Goal: Transaction & Acquisition: Book appointment/travel/reservation

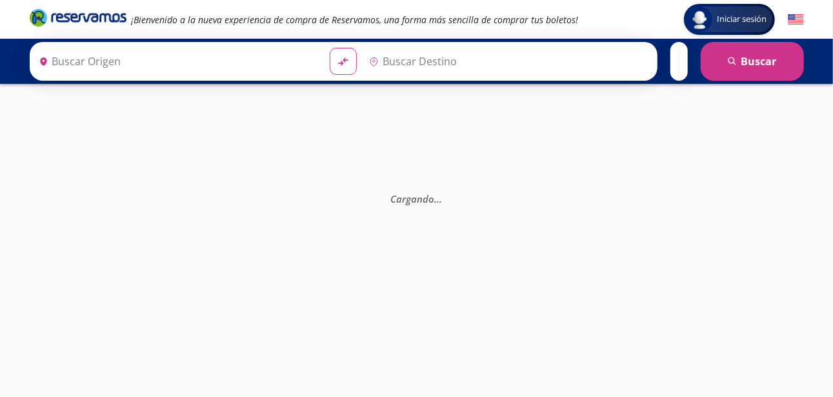
type input "[GEOGRAPHIC_DATA], [GEOGRAPHIC_DATA]"
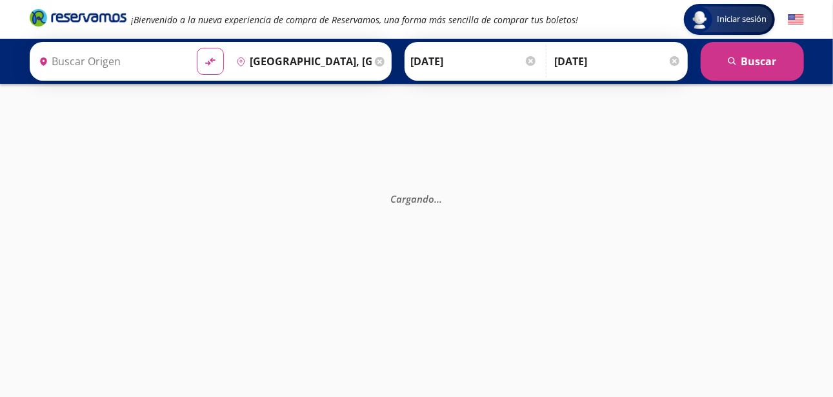
type input "[GEOGRAPHIC_DATA], [GEOGRAPHIC_DATA]"
click at [797, 19] on img at bounding box center [796, 20] width 16 height 16
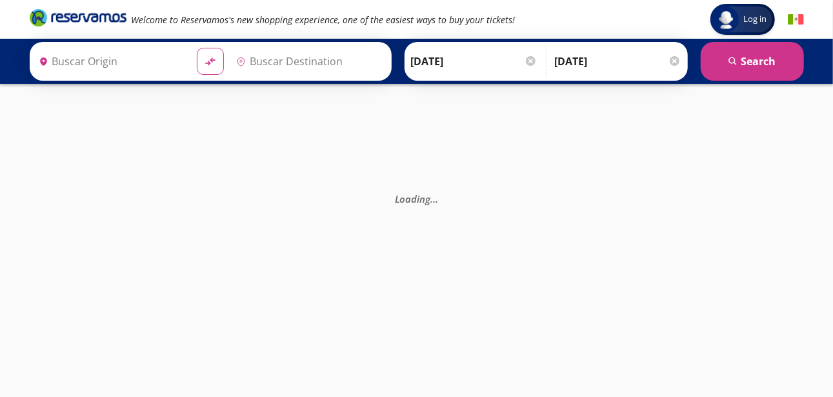
type input "[GEOGRAPHIC_DATA], [GEOGRAPHIC_DATA]"
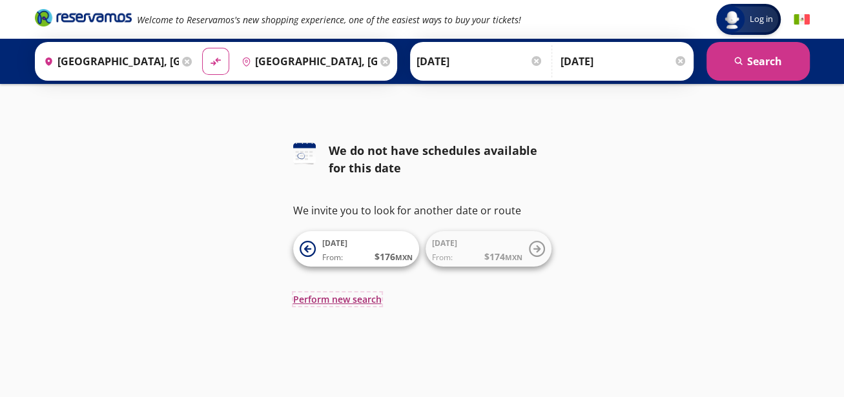
click at [352, 297] on button "Perform new search" at bounding box center [337, 299] width 88 height 14
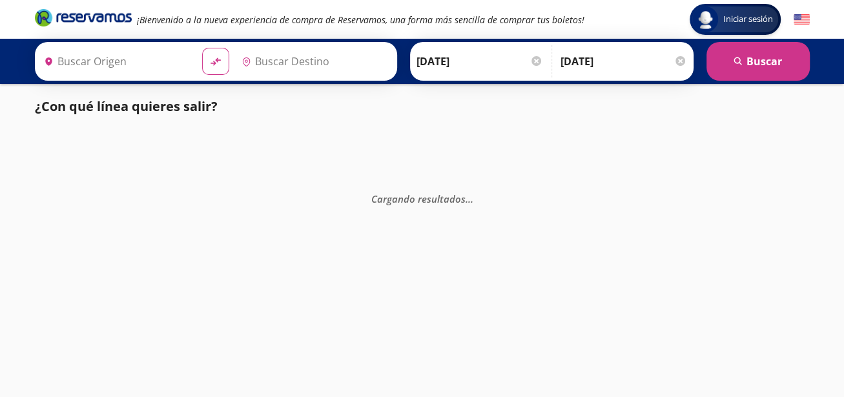
type input "[GEOGRAPHIC_DATA], [GEOGRAPHIC_DATA]"
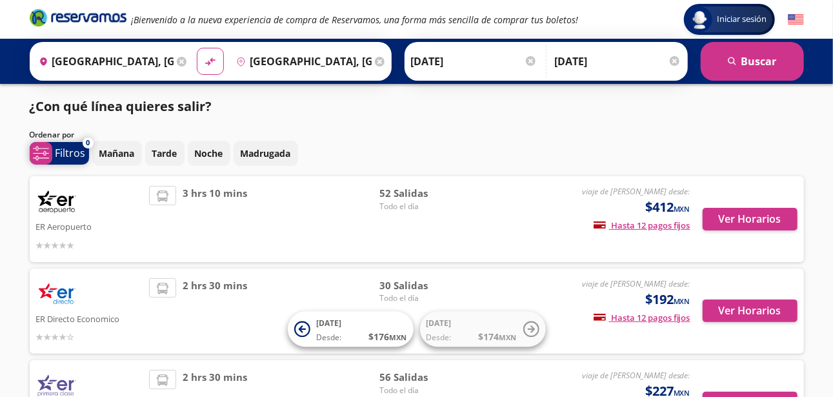
click at [54, 150] on span "system-uicons:filtering Filtros" at bounding box center [59, 153] width 59 height 23
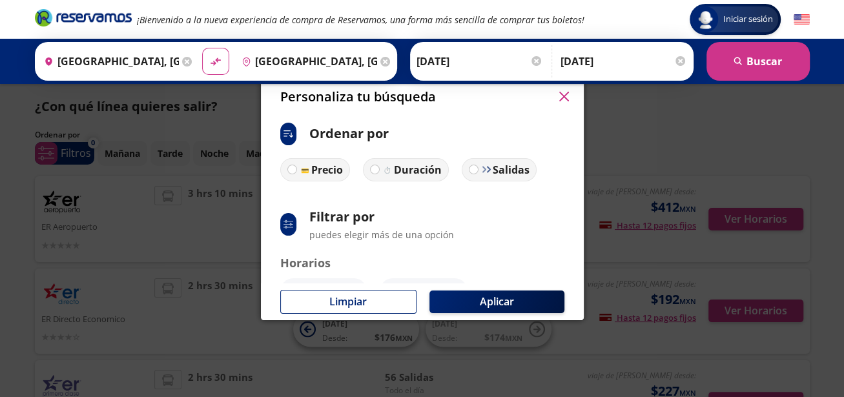
click at [290, 230] on div "system-uicons:filtering" at bounding box center [288, 224] width 16 height 23
click at [288, 230] on div "system-uicons:filtering" at bounding box center [288, 224] width 16 height 23
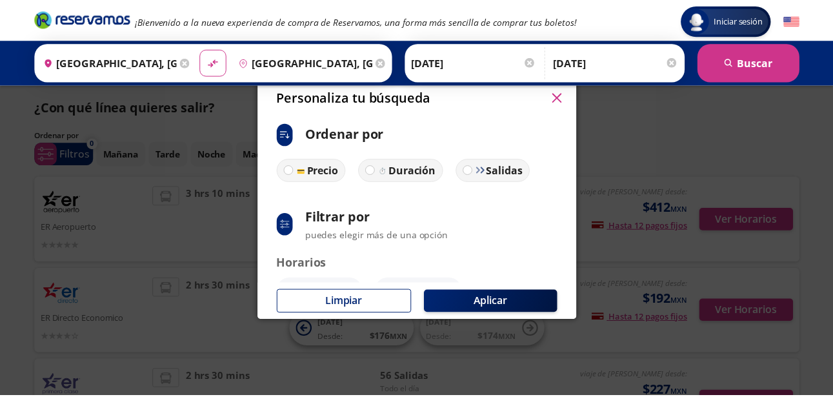
scroll to position [108, 0]
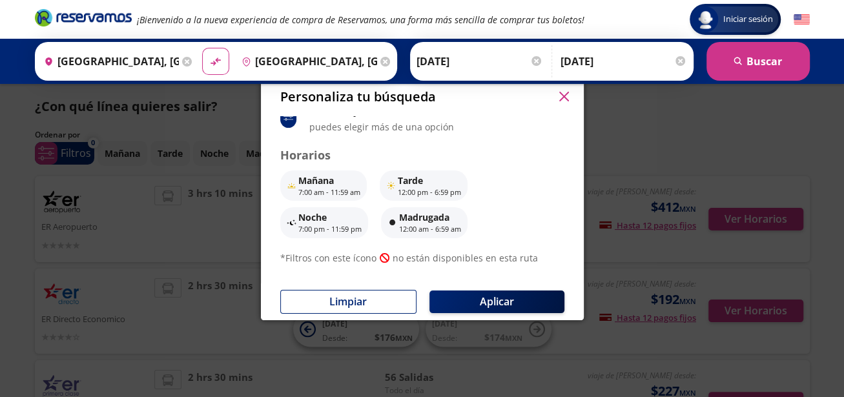
click at [562, 96] on icon "button" at bounding box center [564, 97] width 10 height 10
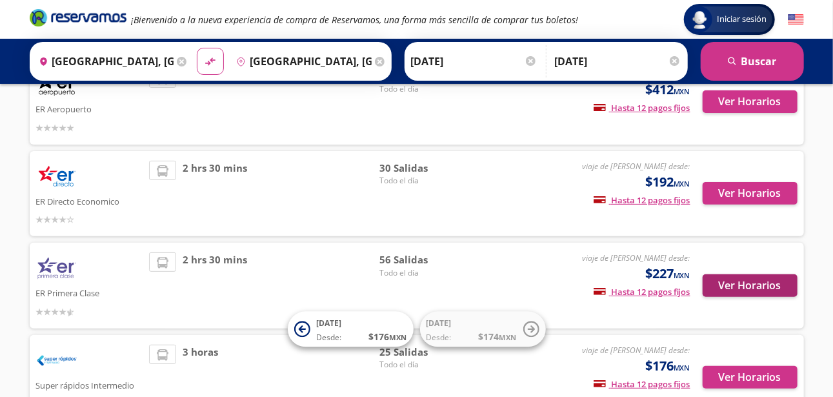
scroll to position [210, 0]
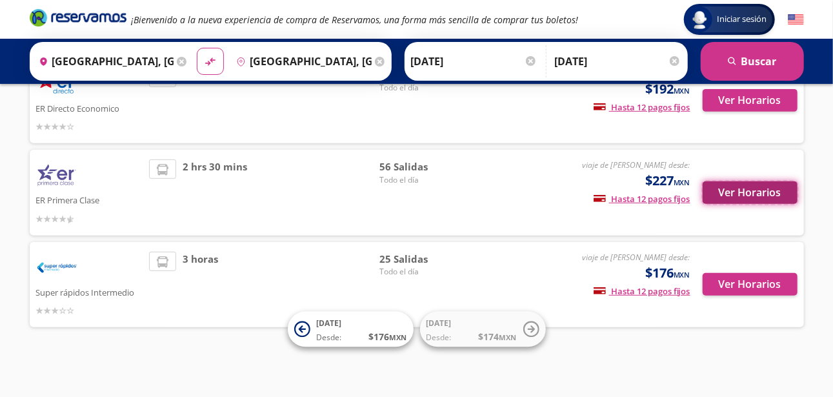
click at [759, 185] on button "Ver Horarios" at bounding box center [750, 192] width 95 height 23
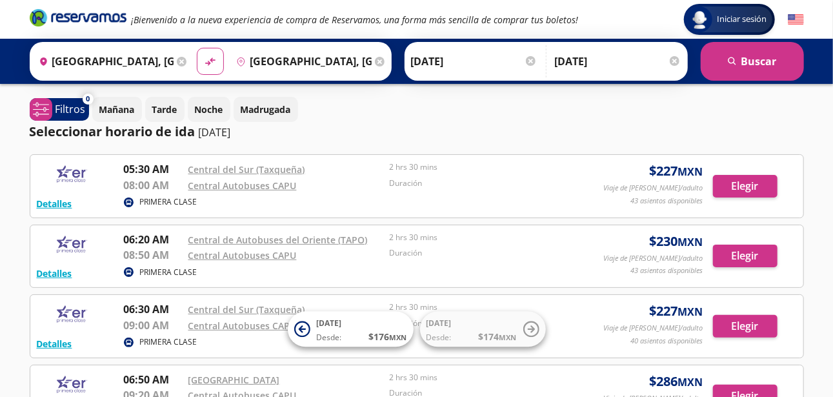
click at [625, 211] on div "Detalles PRIMERA CLASE 05:30 AM Central del Sur (Taxqueña) 08:00 AM Central Aut…" at bounding box center [417, 186] width 775 height 64
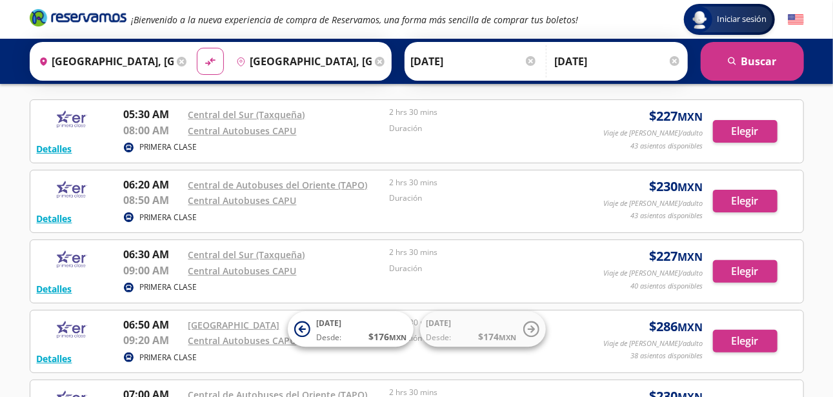
scroll to position [57, 0]
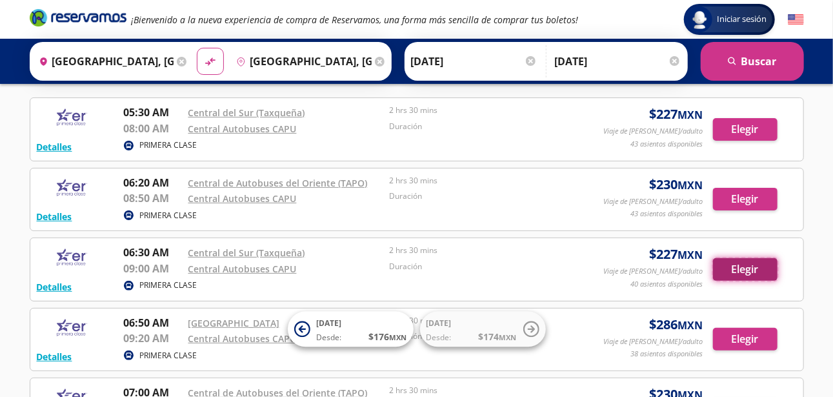
click at [758, 273] on button "Elegir" at bounding box center [745, 269] width 65 height 23
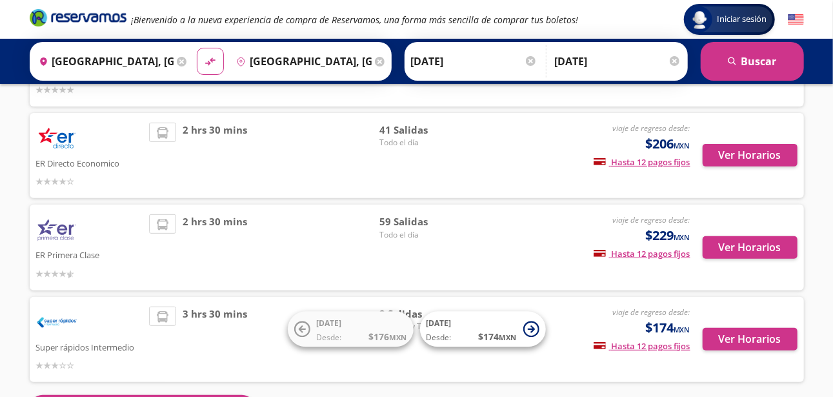
scroll to position [155, 0]
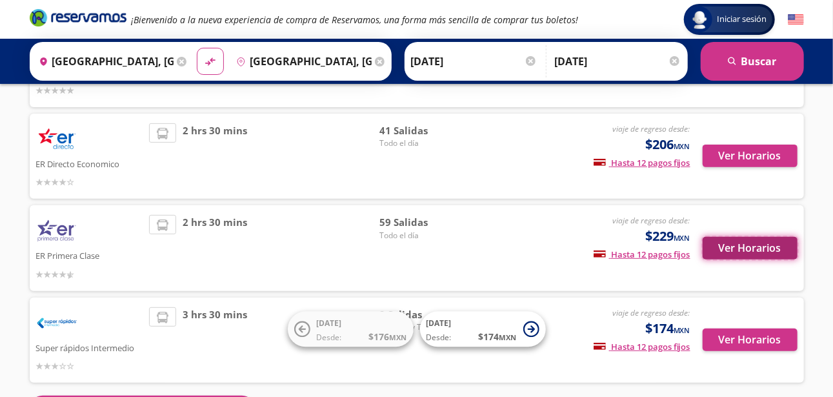
click at [733, 256] on button "Ver Horarios" at bounding box center [750, 248] width 95 height 23
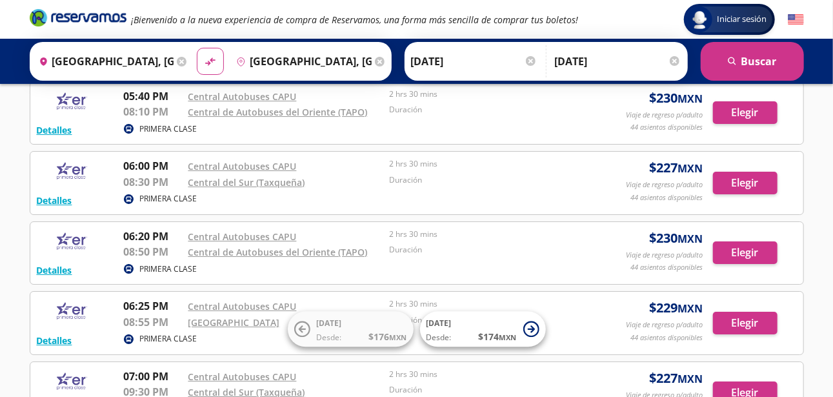
scroll to position [2179, 0]
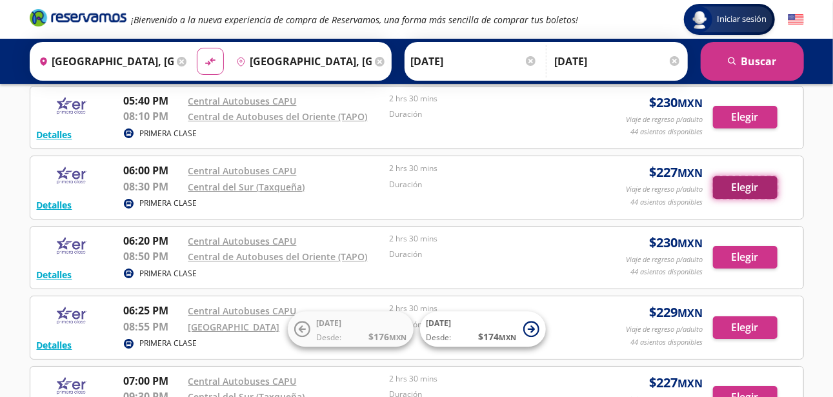
click at [764, 176] on button "Elegir" at bounding box center [745, 187] width 65 height 23
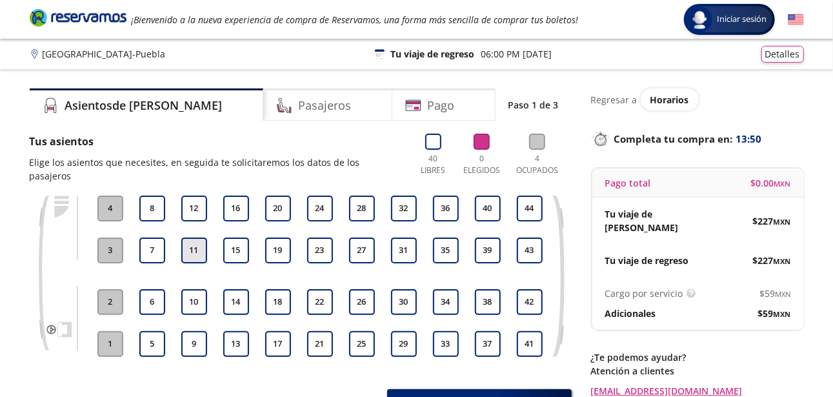
click at [197, 238] on button "11" at bounding box center [194, 251] width 26 height 26
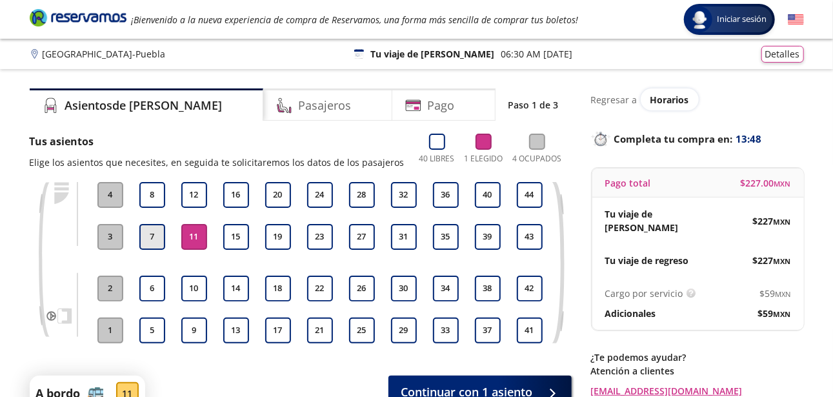
click at [147, 230] on button "7" at bounding box center [152, 237] width 26 height 26
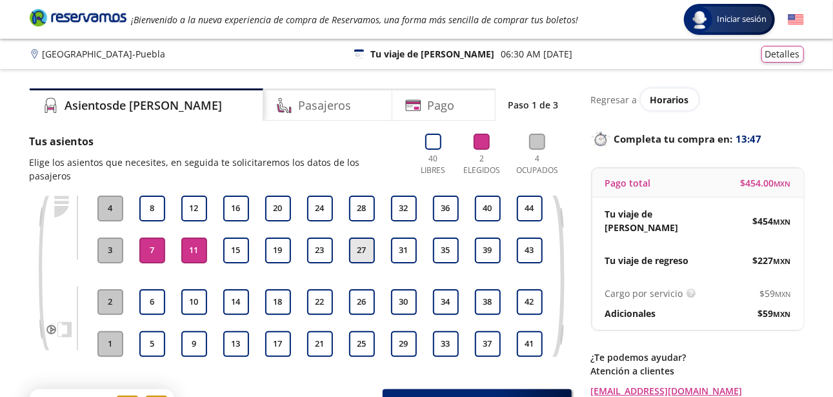
scroll to position [113, 0]
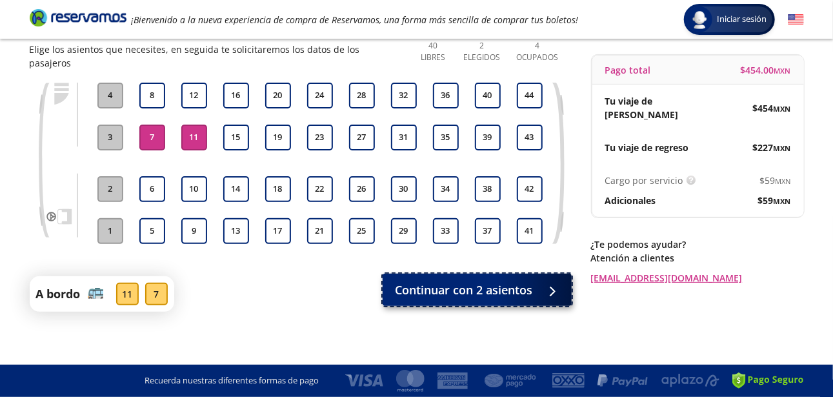
click at [482, 283] on span "Continuar con 2 asientos" at bounding box center [464, 289] width 137 height 17
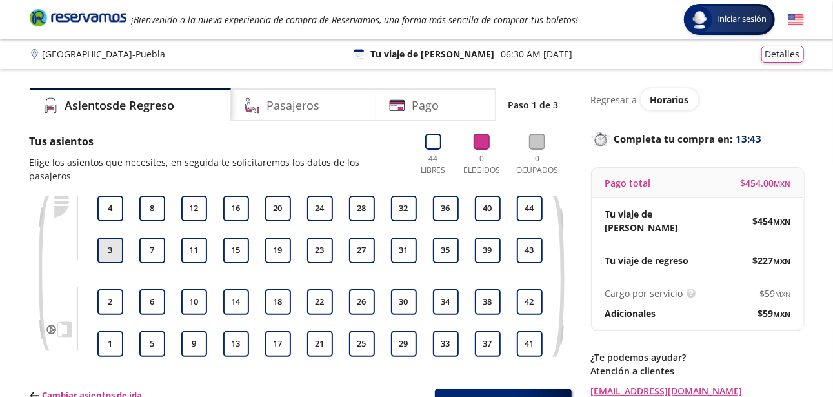
click at [108, 238] on button "3" at bounding box center [110, 251] width 26 height 26
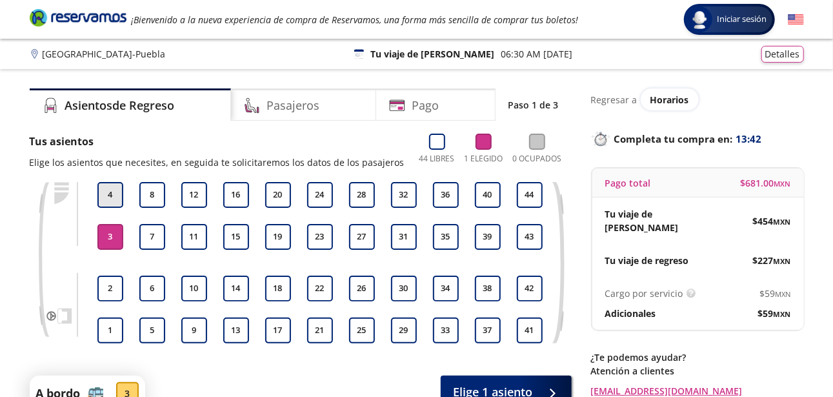
click at [110, 186] on button "4" at bounding box center [110, 195] width 26 height 26
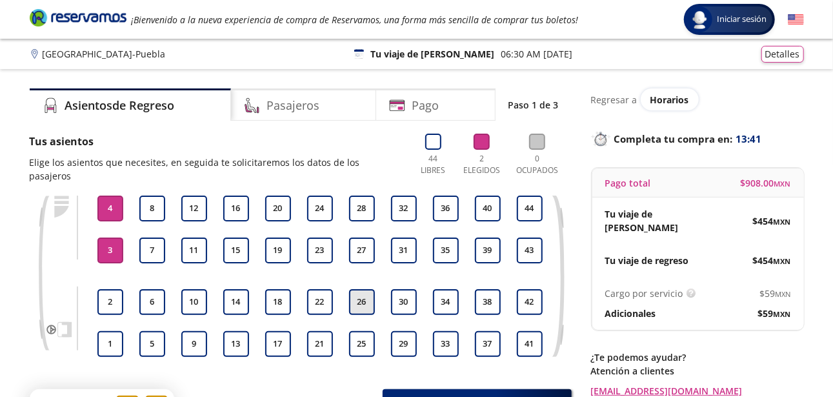
scroll to position [116, 0]
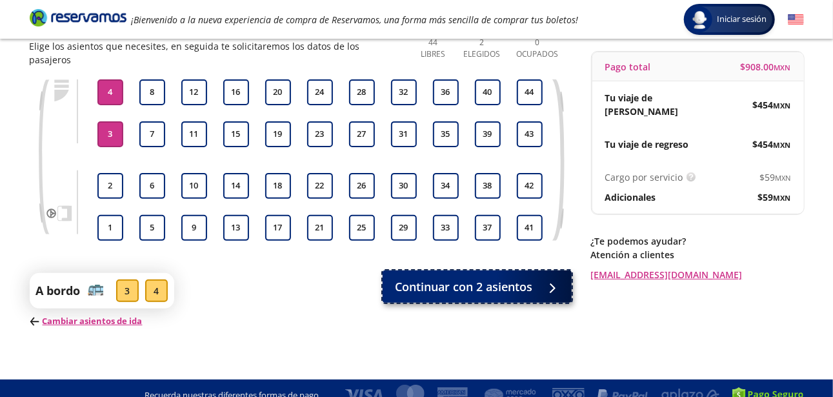
click at [484, 278] on span "Continuar con 2 asientos" at bounding box center [464, 286] width 137 height 17
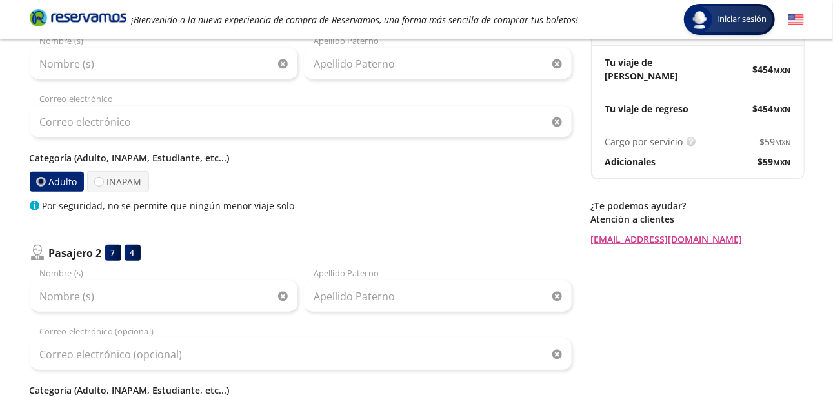
scroll to position [54, 0]
